Goal: Task Accomplishment & Management: Manage account settings

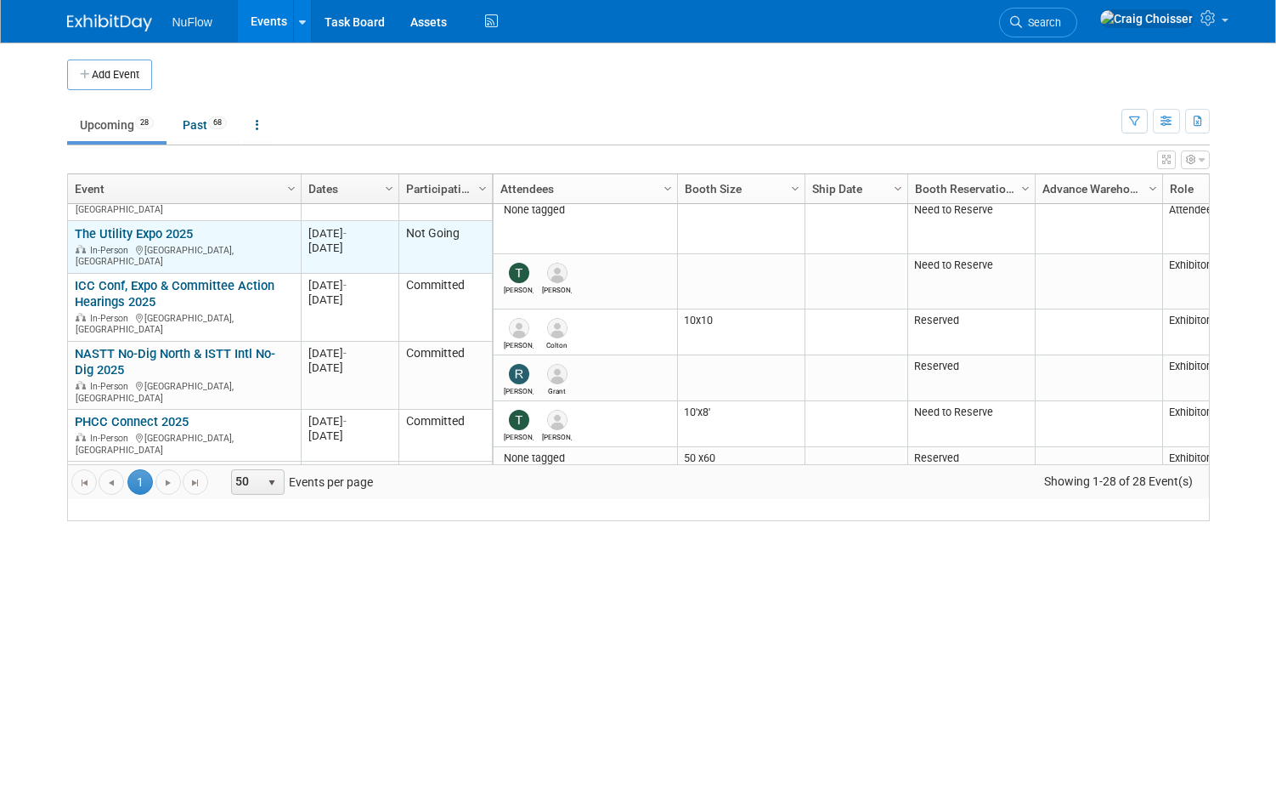
scroll to position [189, 0]
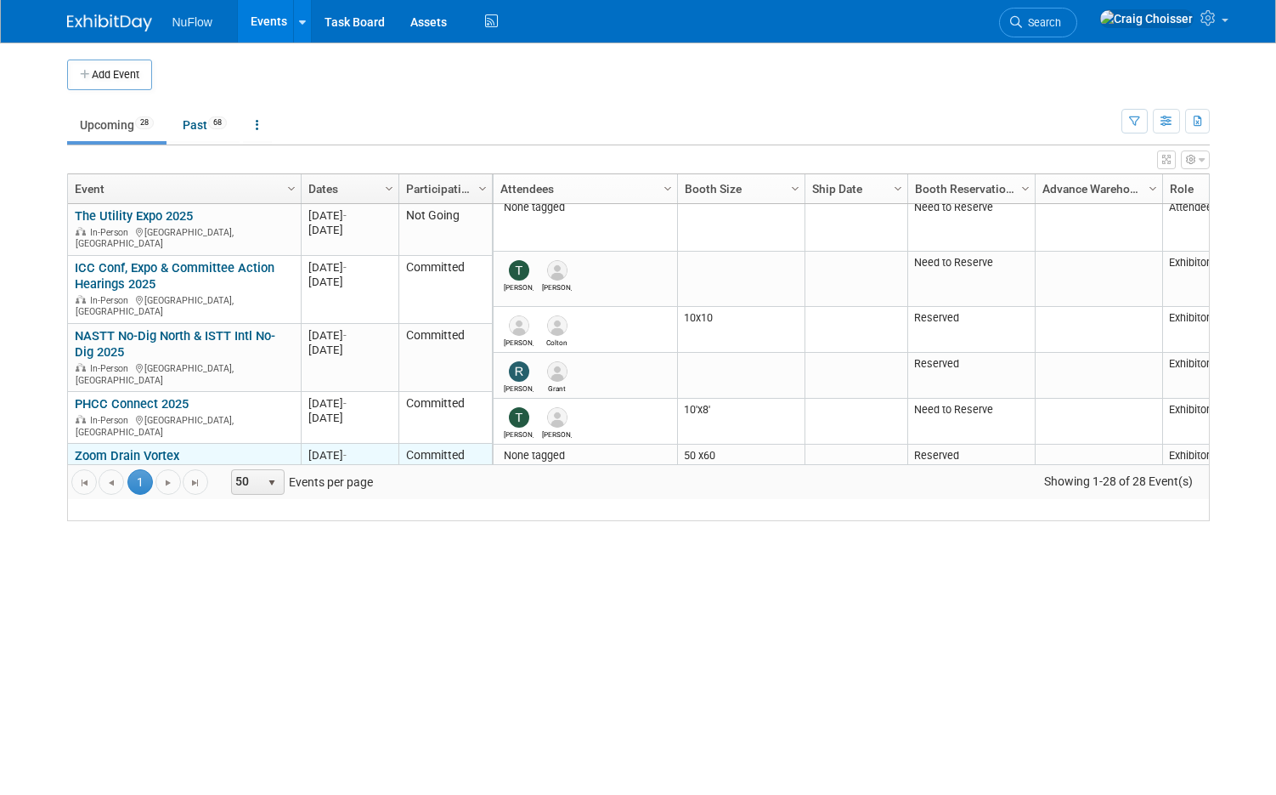
click at [128, 448] on link "Zoom Drain Vortex" at bounding box center [127, 455] width 105 height 15
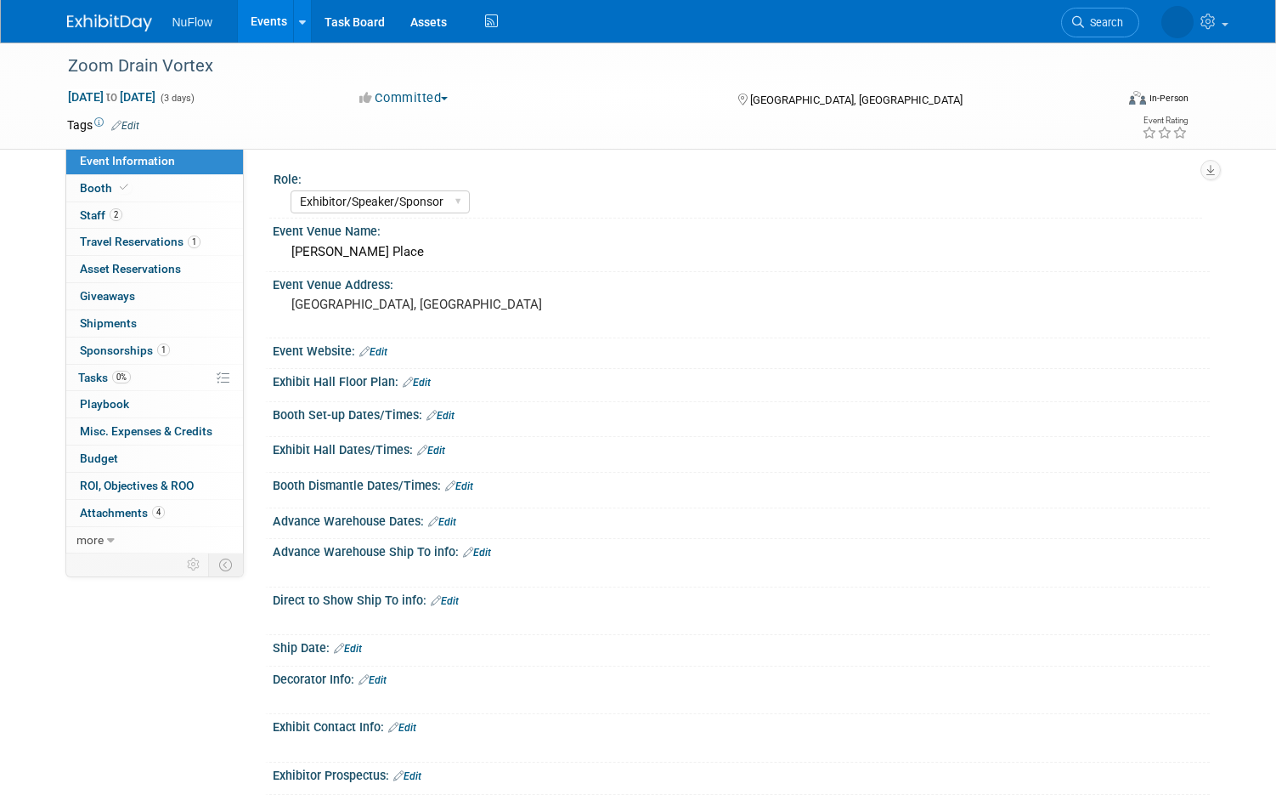
select select "Exhibitor/Speaker/Sponsor"
click at [93, 371] on span "Tasks 0%" at bounding box center [104, 378] width 53 height 14
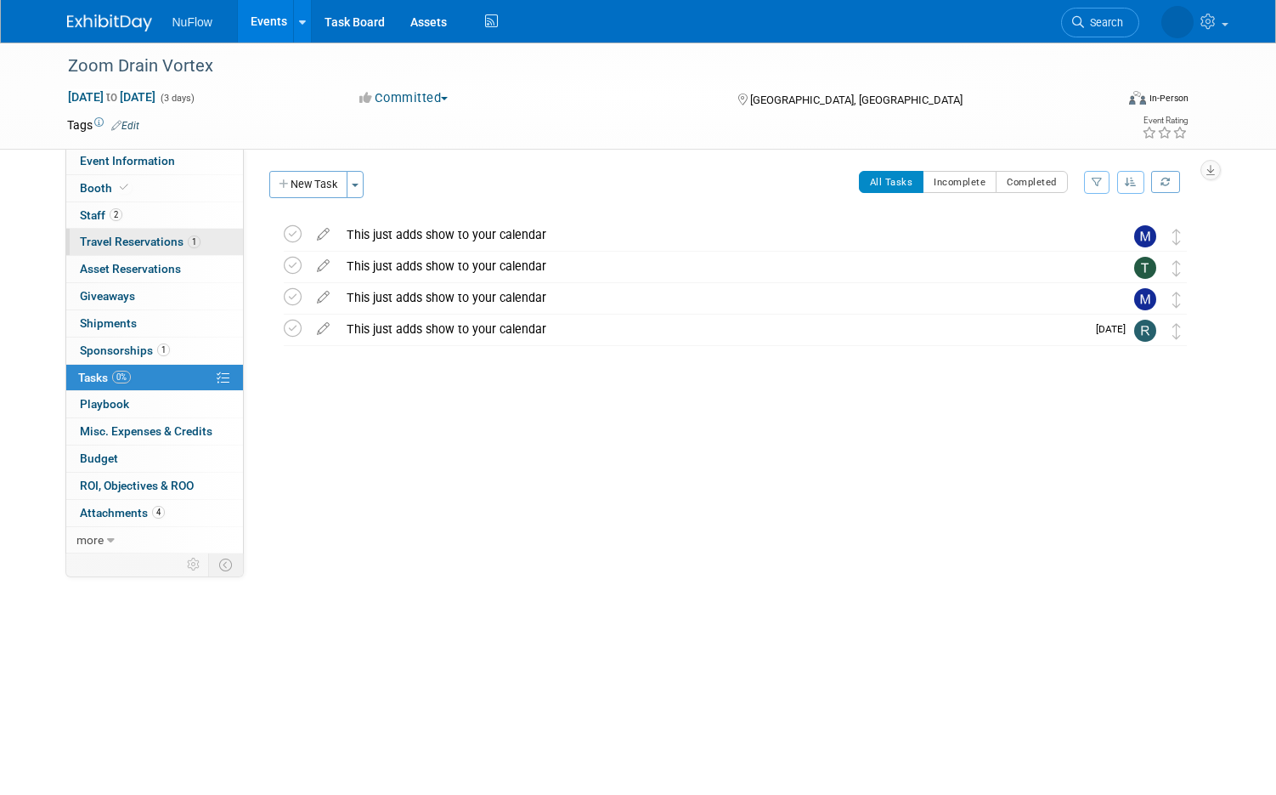
click at [117, 238] on span "Travel Reservations 1" at bounding box center [140, 242] width 121 height 14
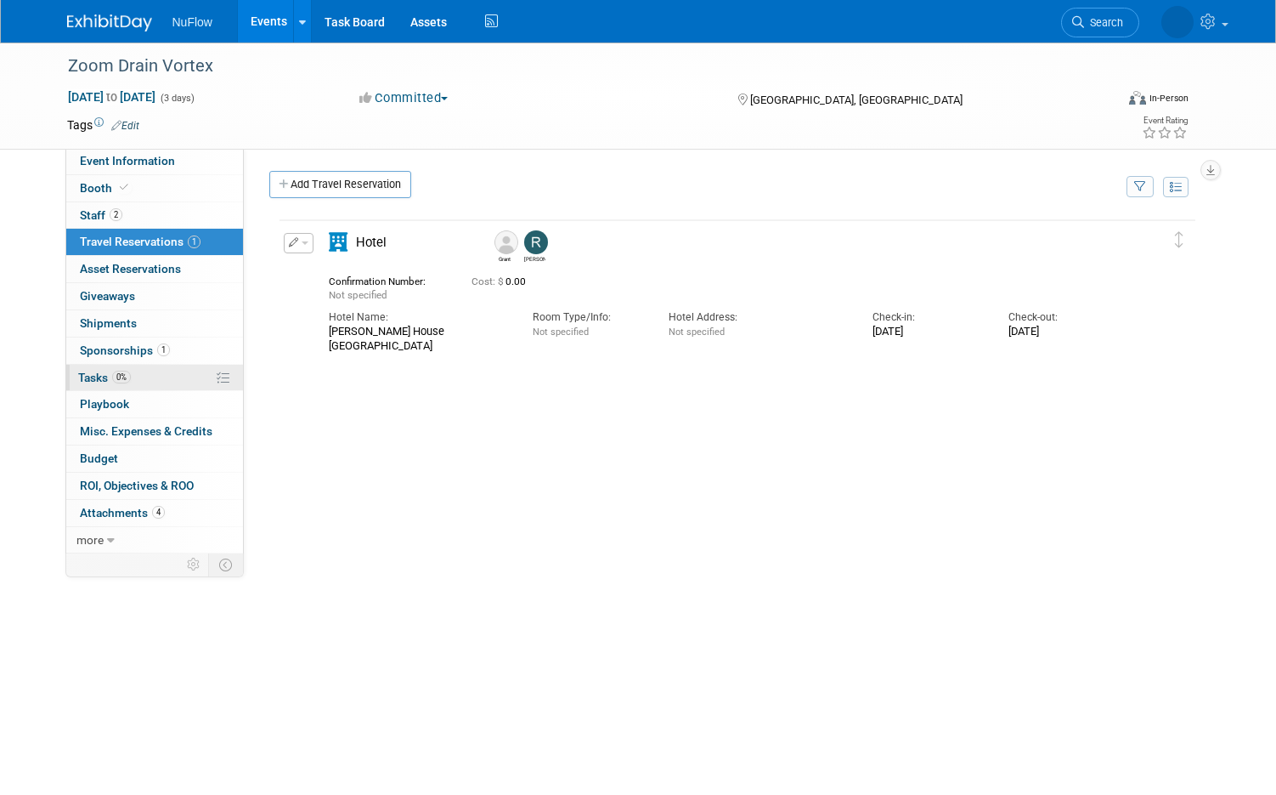
click at [109, 371] on span "Tasks 0%" at bounding box center [104, 378] width 53 height 14
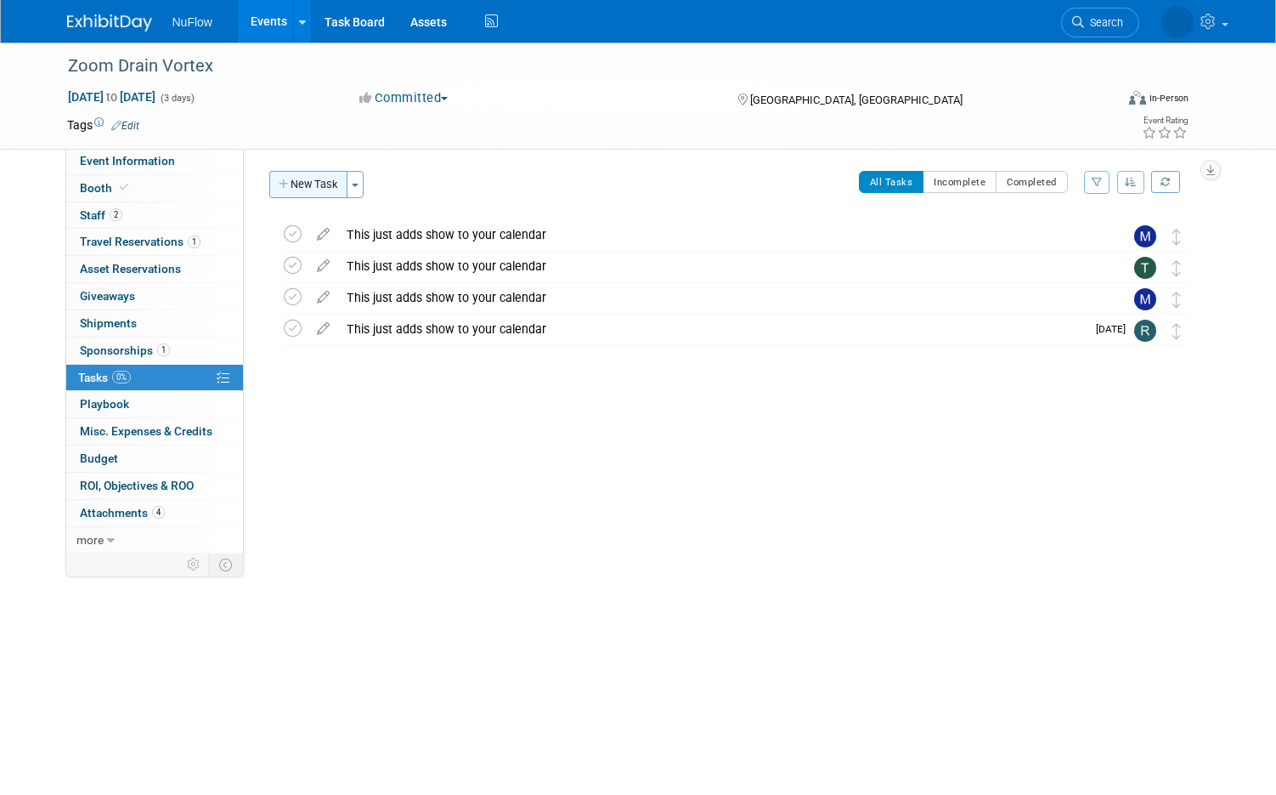
click at [314, 187] on button "New Task" at bounding box center [308, 184] width 78 height 27
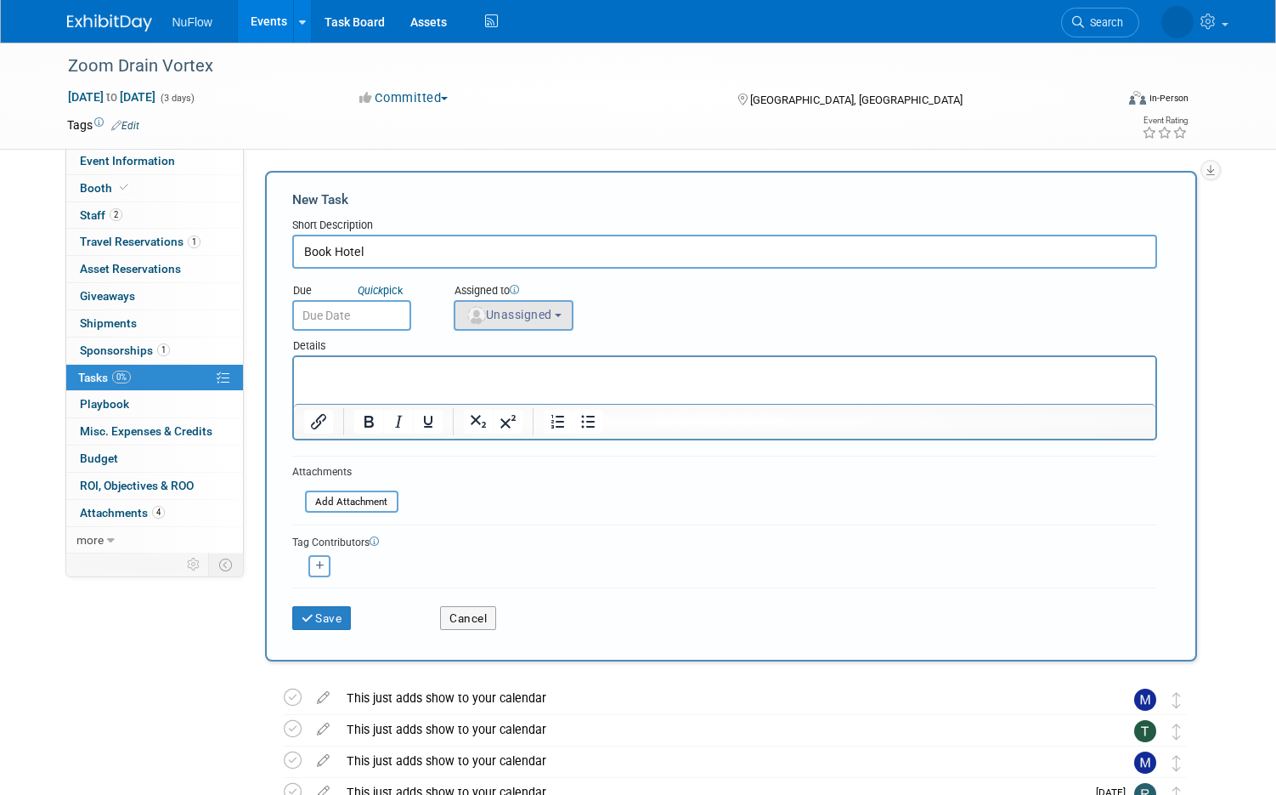
type input "Book Hotel"
click at [513, 322] on button "Unassigned" at bounding box center [514, 315] width 121 height 31
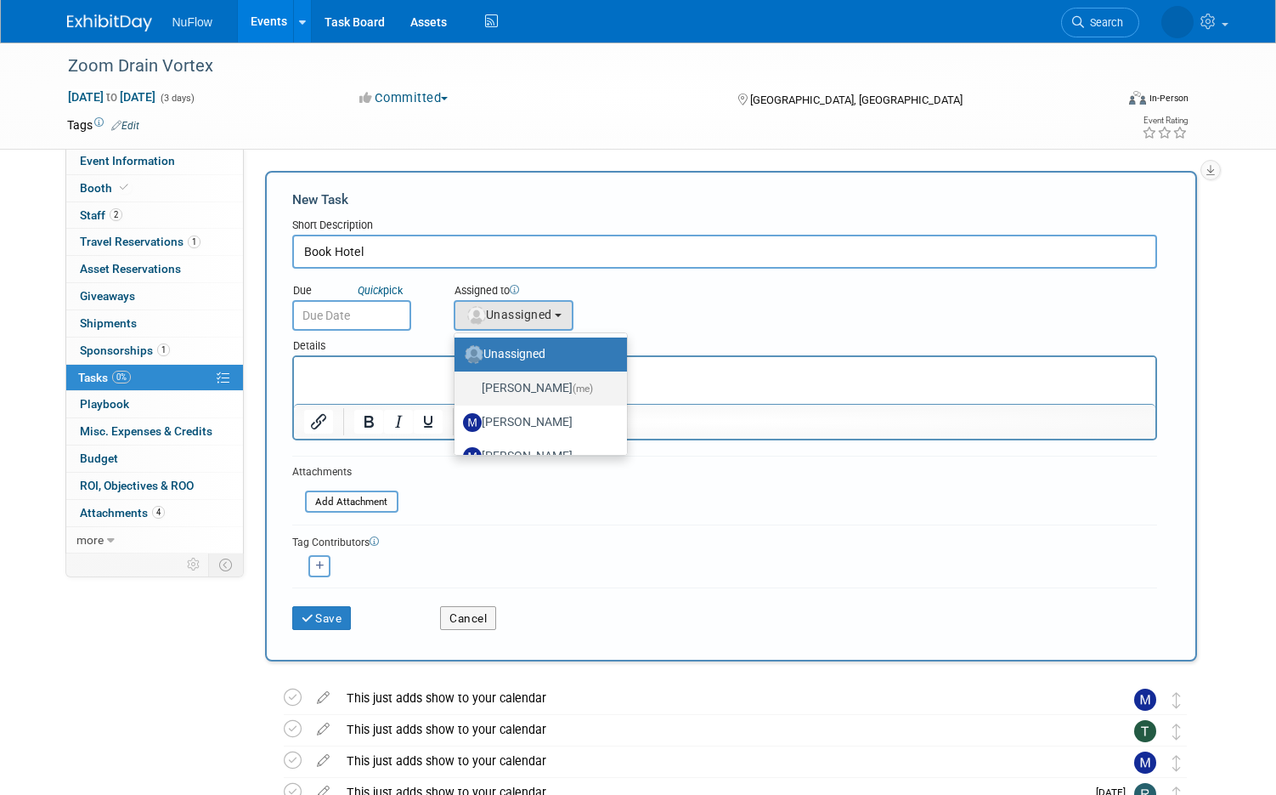
click at [521, 386] on label "Craig Choisser (me)" at bounding box center [536, 388] width 147 height 27
click at [457, 386] on input "Craig Choisser (me)" at bounding box center [451, 386] width 11 height 11
select select "b32fee0d-6bc2-4cb8-ad5e-8428182a5dd3"
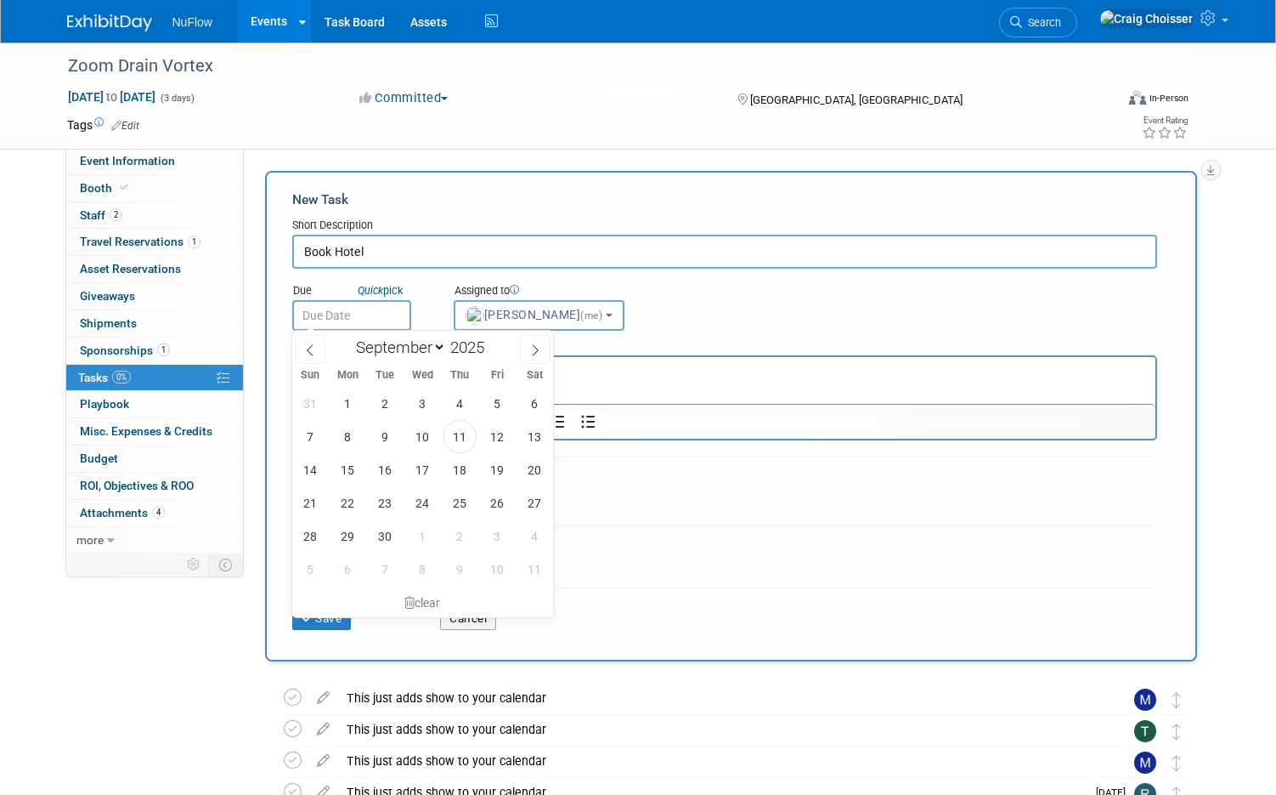
click at [379, 316] on input "text" at bounding box center [351, 315] width 119 height 31
click at [498, 439] on span "12" at bounding box center [497, 436] width 33 height 33
type input "Sep 12, 2025"
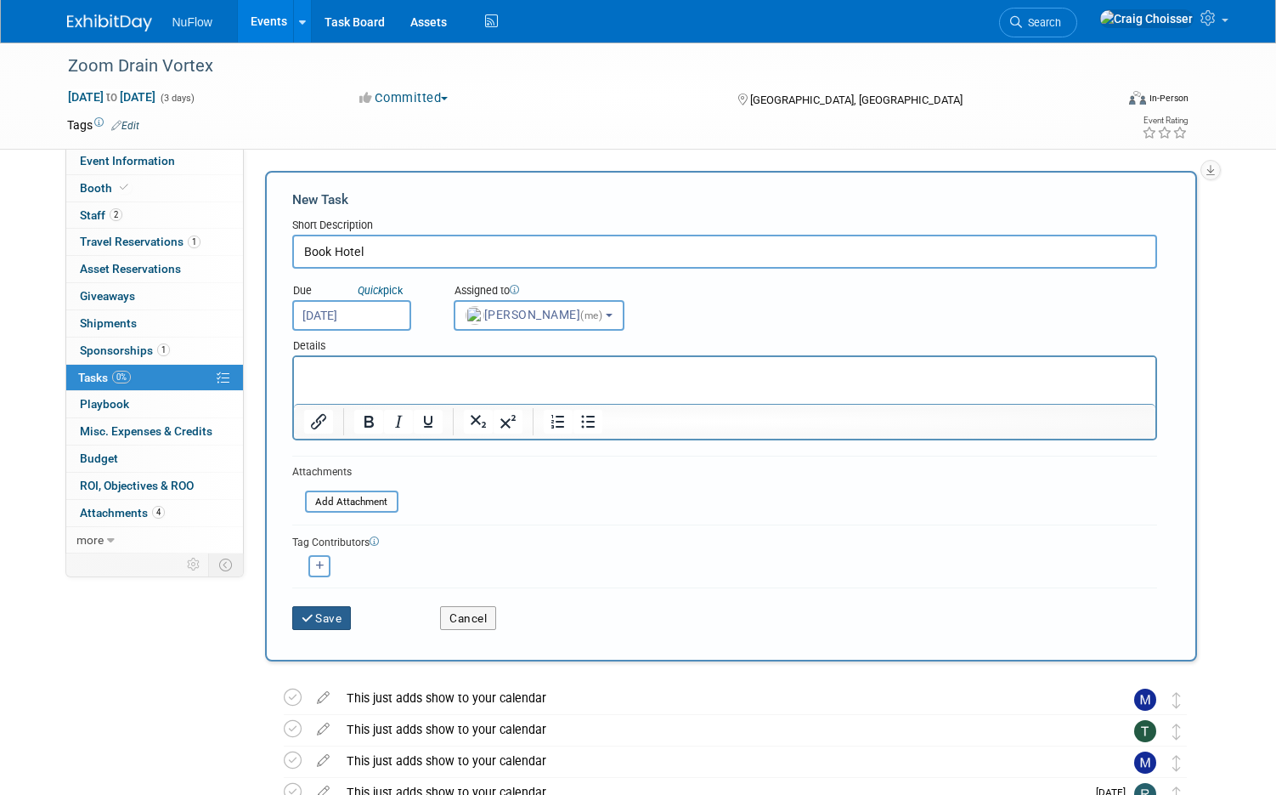
click at [325, 619] on button "Save" at bounding box center [321, 618] width 59 height 24
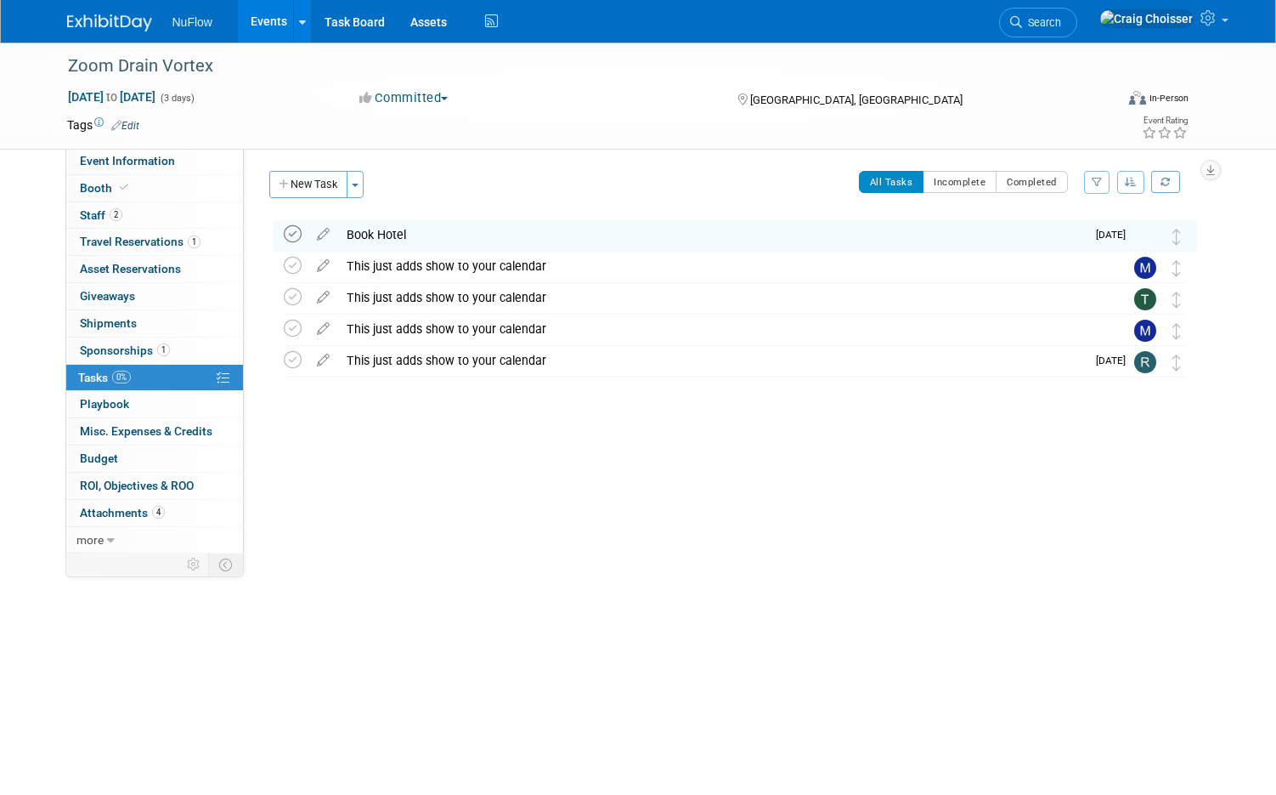
click at [297, 238] on icon at bounding box center [293, 234] width 18 height 18
